Goal: Task Accomplishment & Management: Complete application form

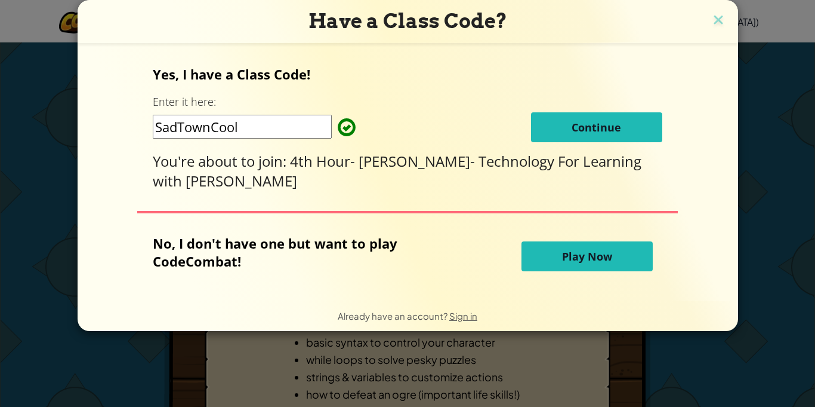
click at [196, 380] on div "Have a Class Code? Yes, I have a Class Code! Enter it here: SadTownCool Continu…" at bounding box center [407, 203] width 815 height 407
click at [582, 115] on button "Continue" at bounding box center [596, 127] width 131 height 30
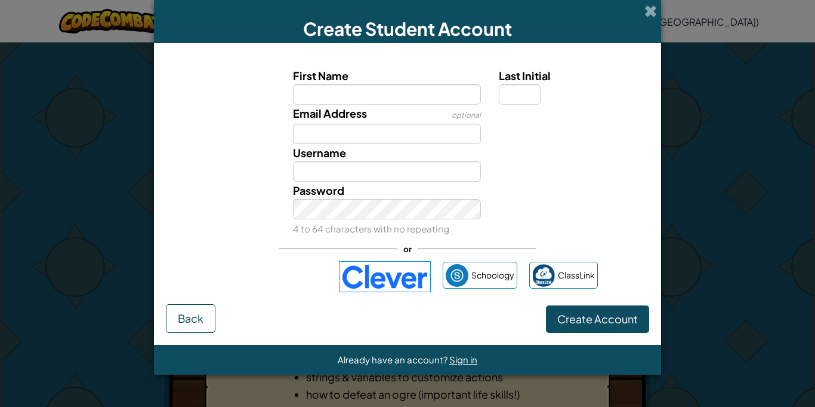
click at [393, 272] on img at bounding box center [385, 276] width 92 height 31
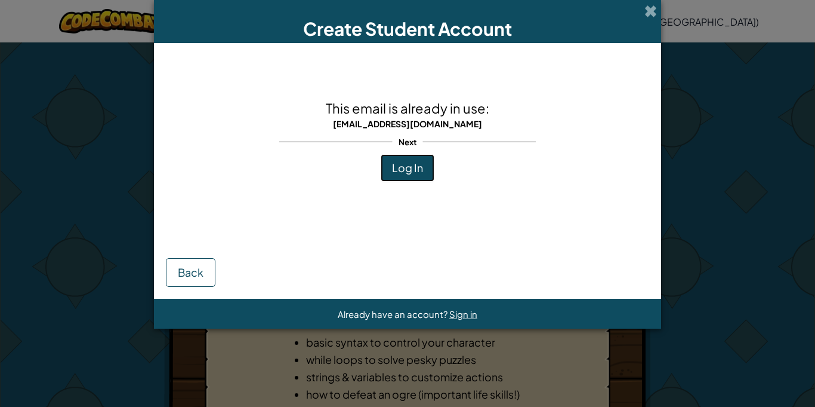
click at [422, 170] on span "Log In" at bounding box center [407, 168] width 31 height 14
